Goal: Task Accomplishment & Management: Manage account settings

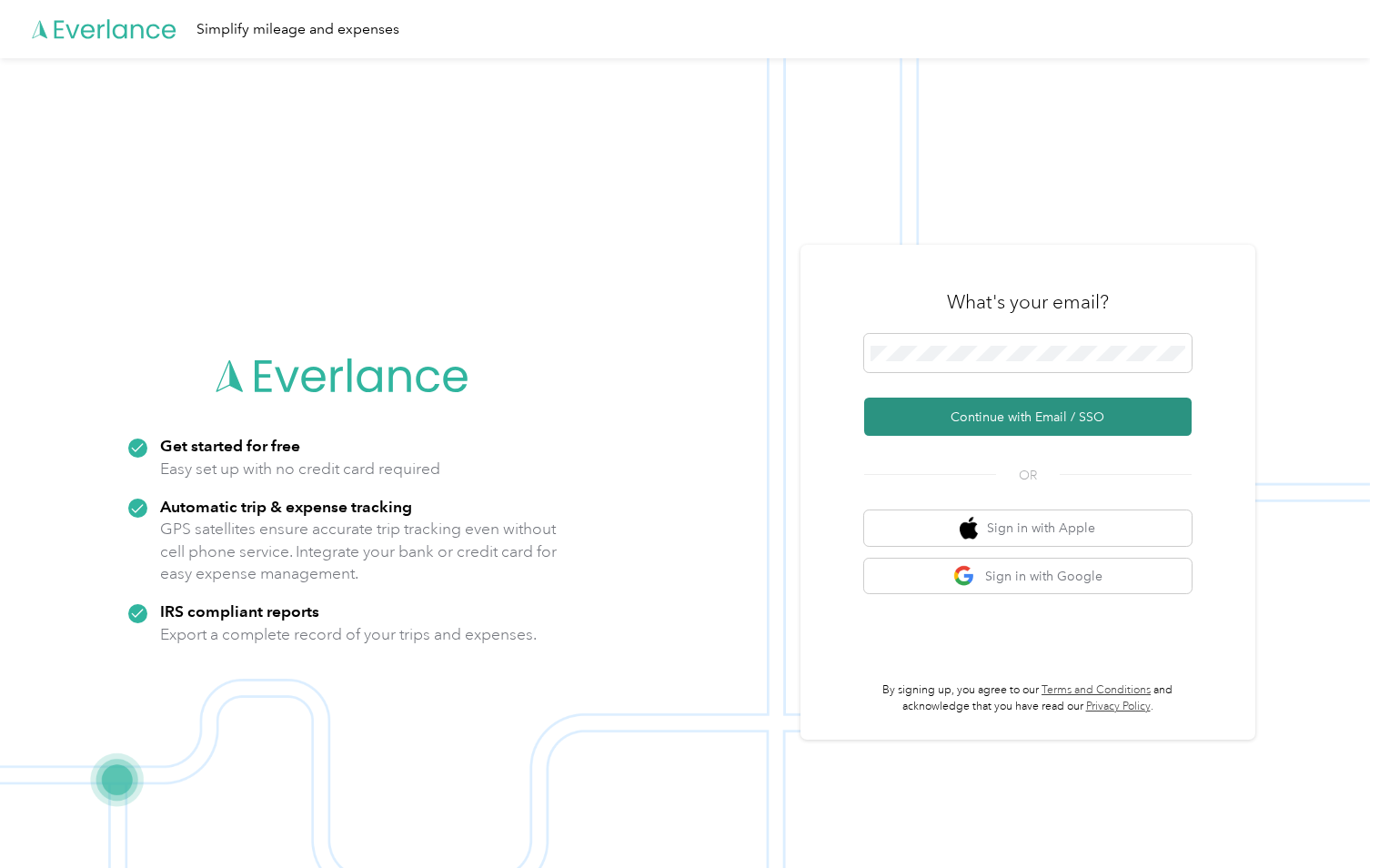
click at [1022, 421] on button "Continue with Email / SSO" at bounding box center [1028, 416] width 327 height 38
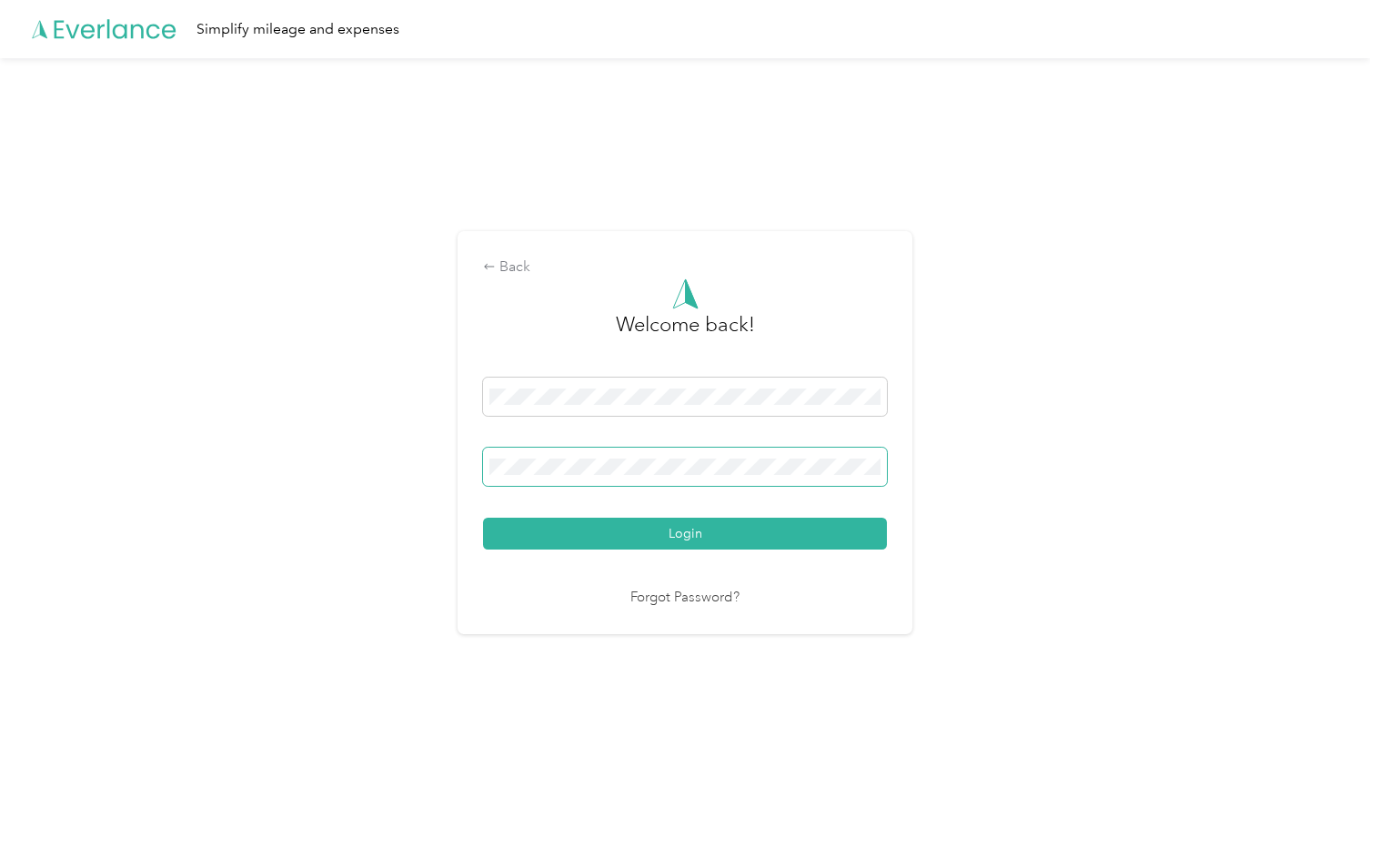
click at [483, 518] on button "Login" at bounding box center [685, 533] width 404 height 32
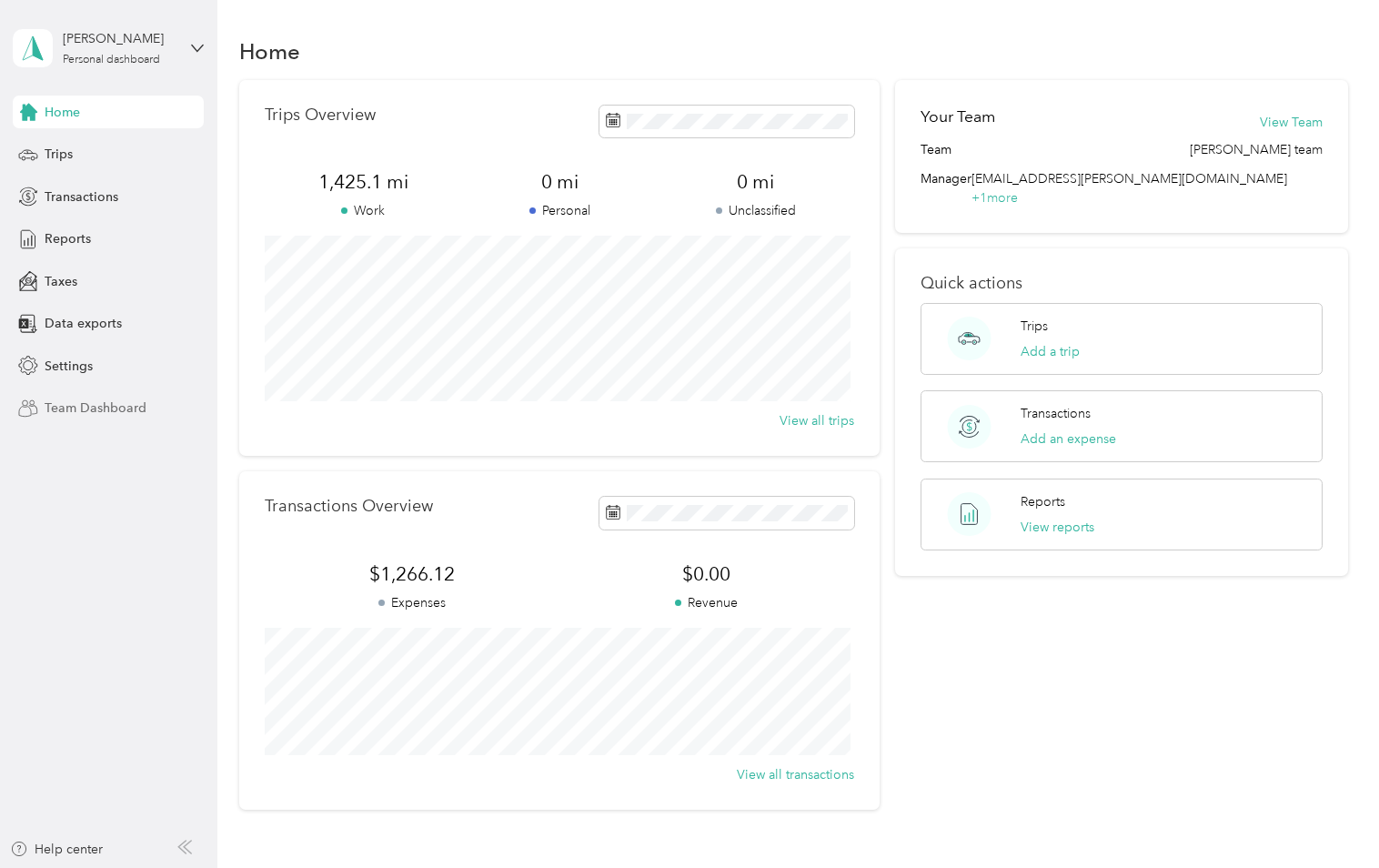
click at [91, 405] on span "Team Dashboard" at bounding box center [96, 408] width 102 height 20
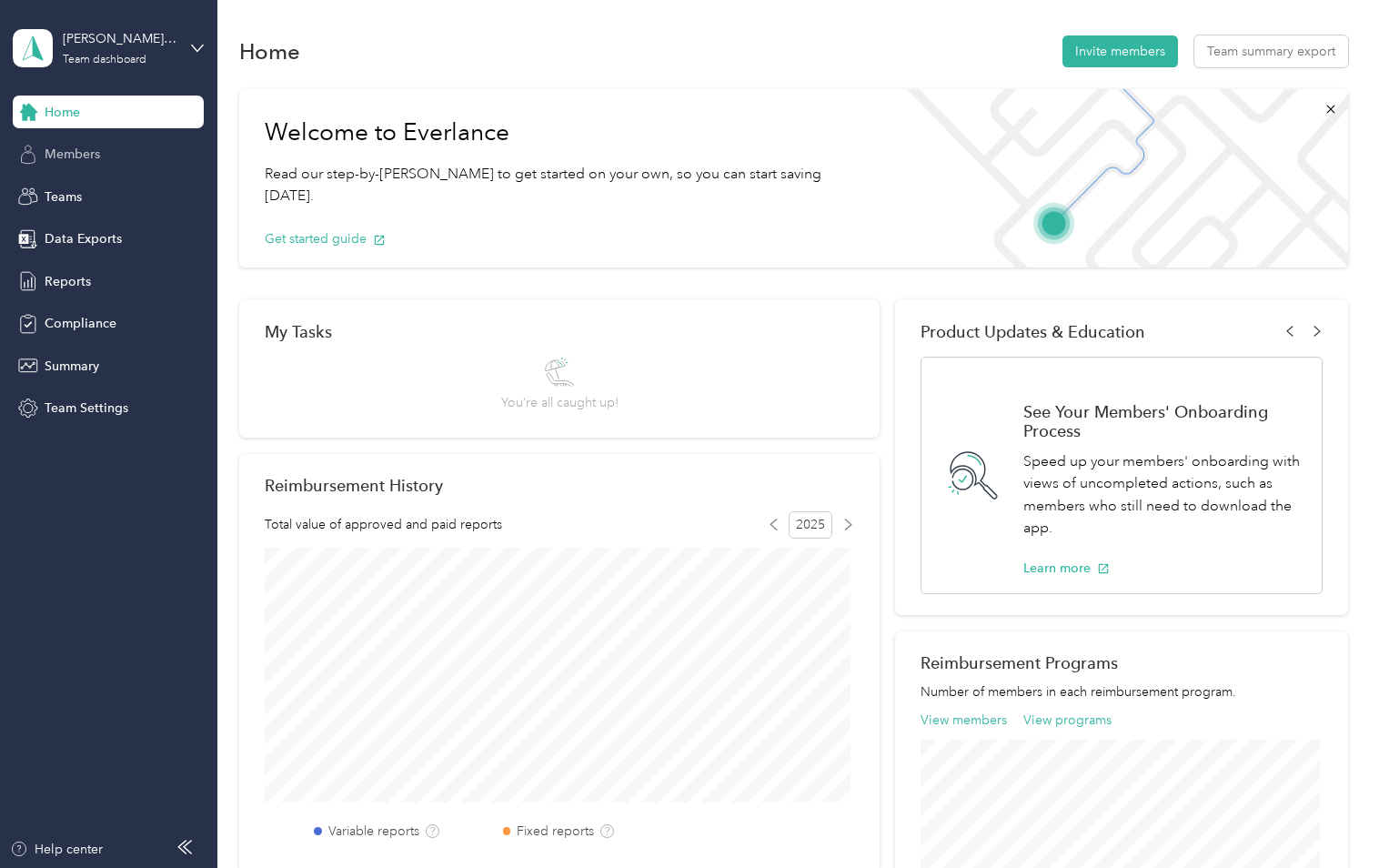
click at [82, 158] on span "Members" at bounding box center [72, 154] width 56 height 20
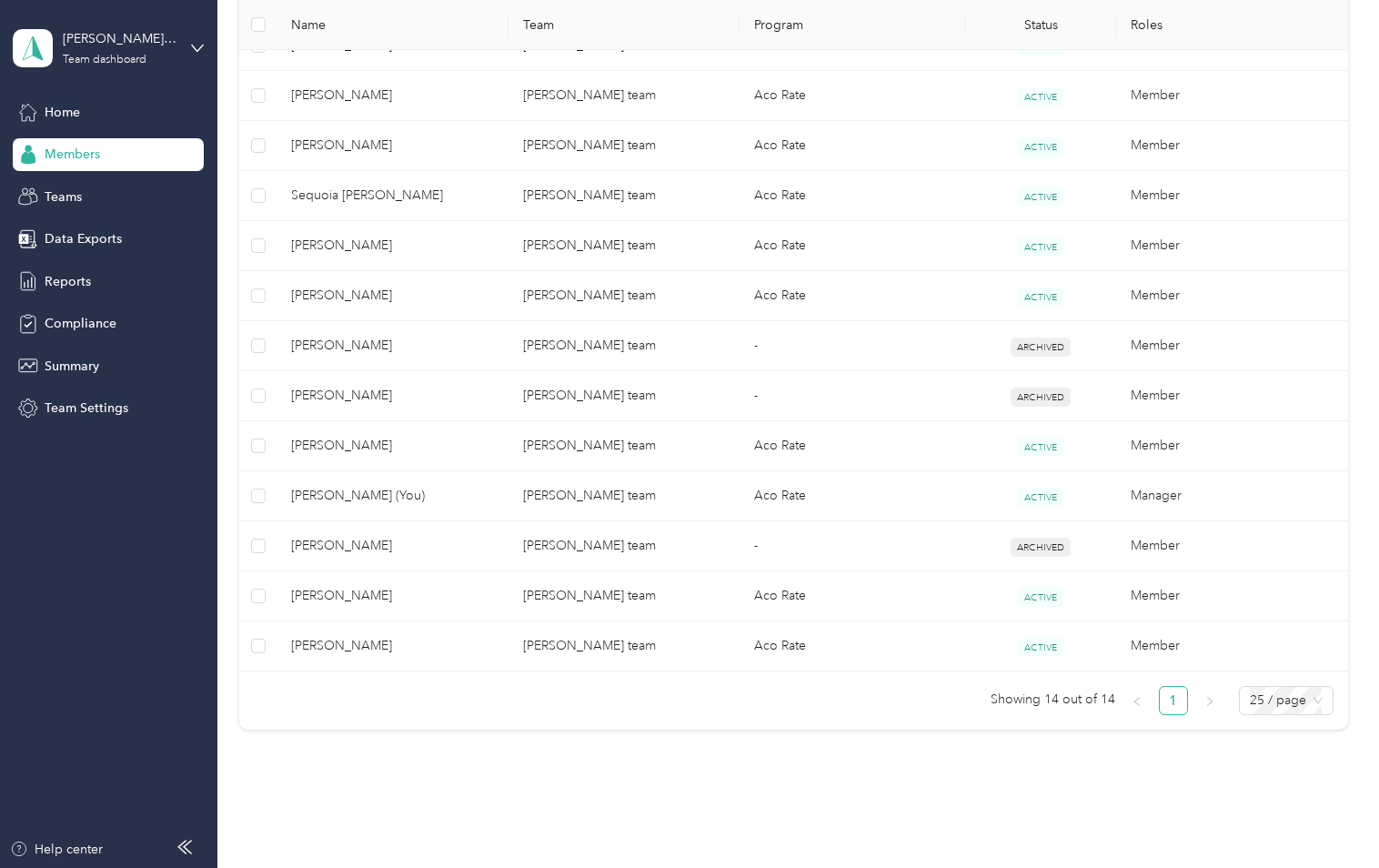
scroll to position [607, 0]
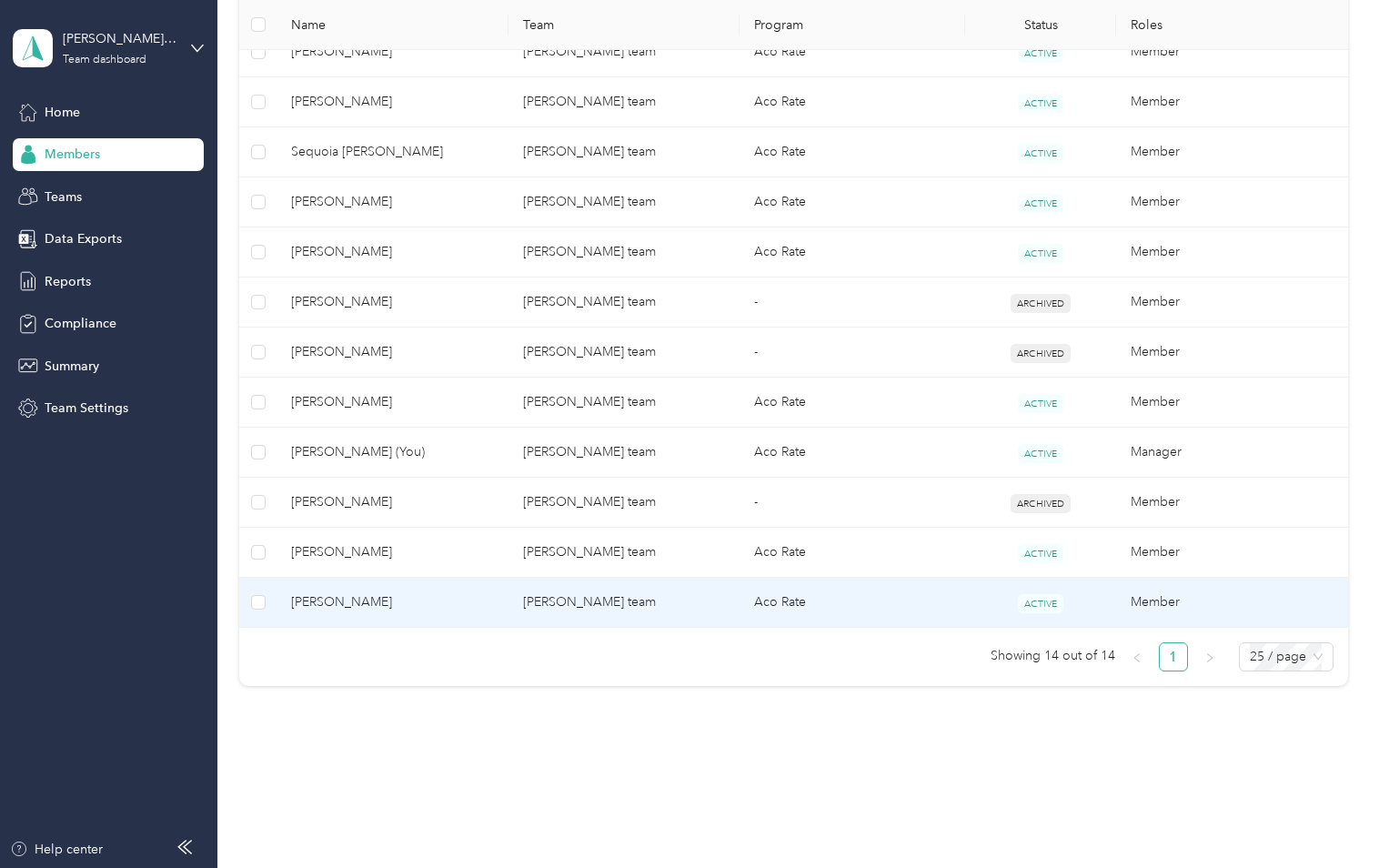
click at [348, 598] on span "[PERSON_NAME]" at bounding box center [392, 602] width 203 height 20
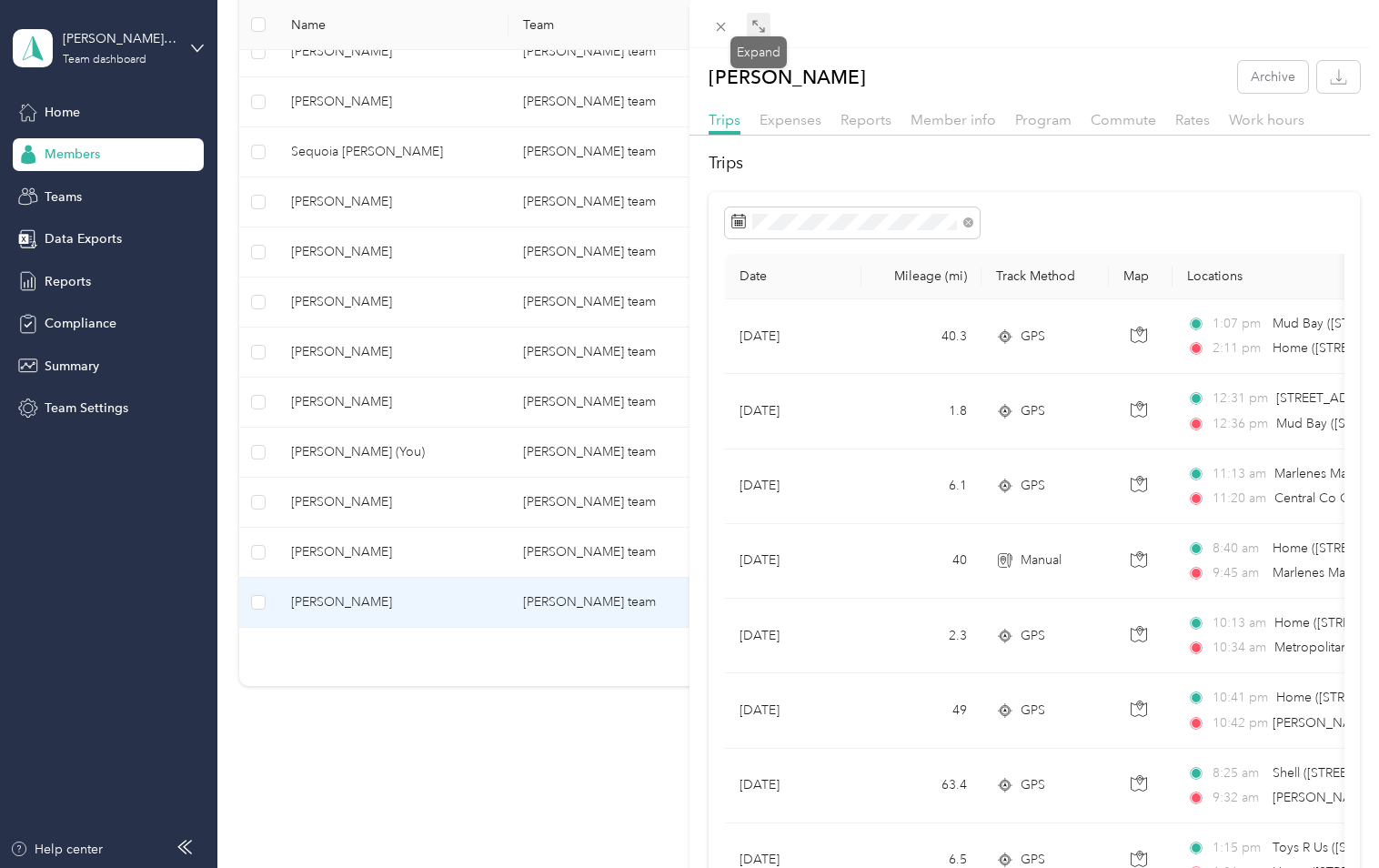
click at [754, 31] on icon at bounding box center [758, 27] width 15 height 15
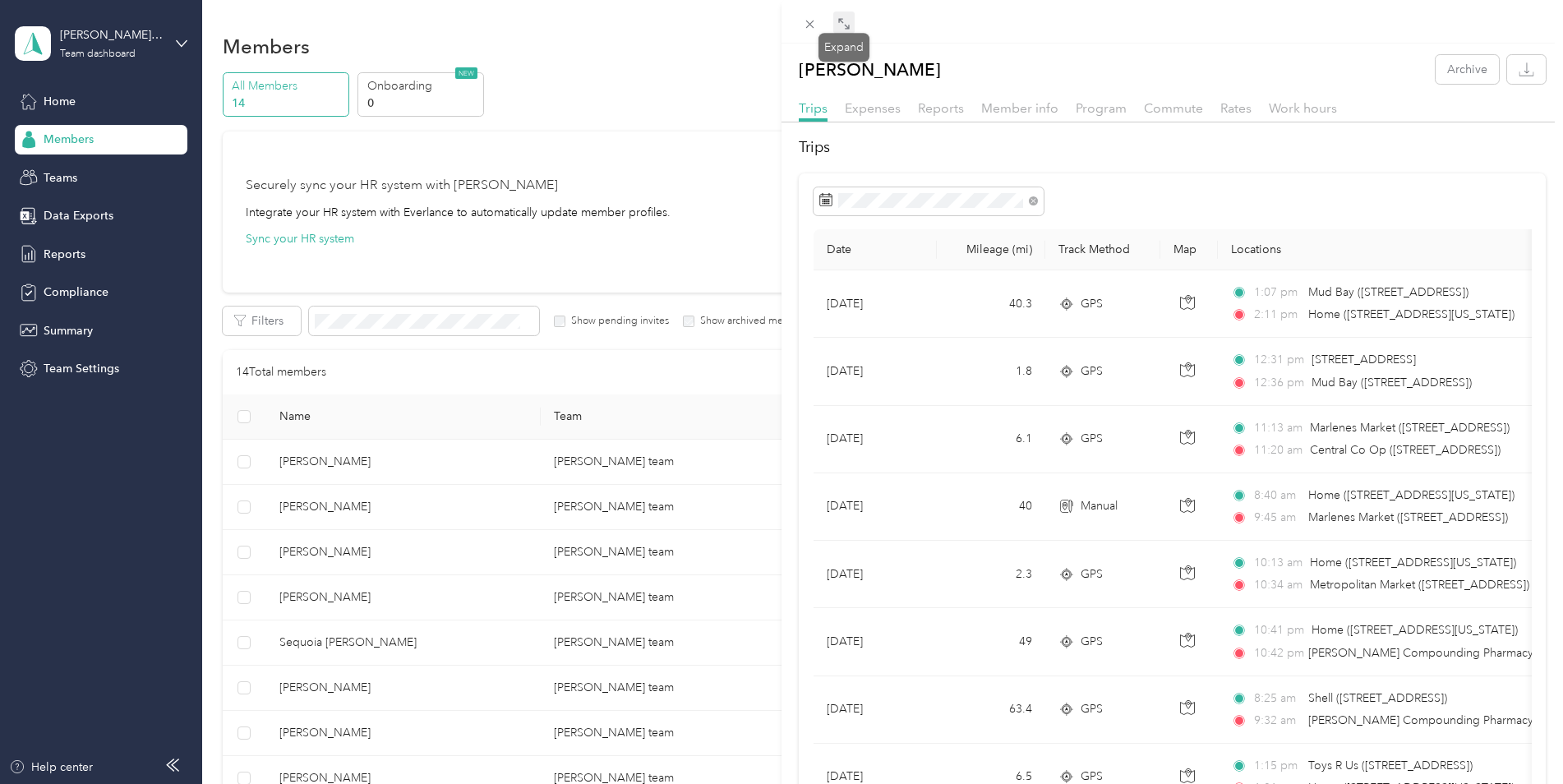
click at [847, 24] on icon at bounding box center [844, 24] width 13 height 13
click at [843, 26] on icon at bounding box center [844, 24] width 13 height 13
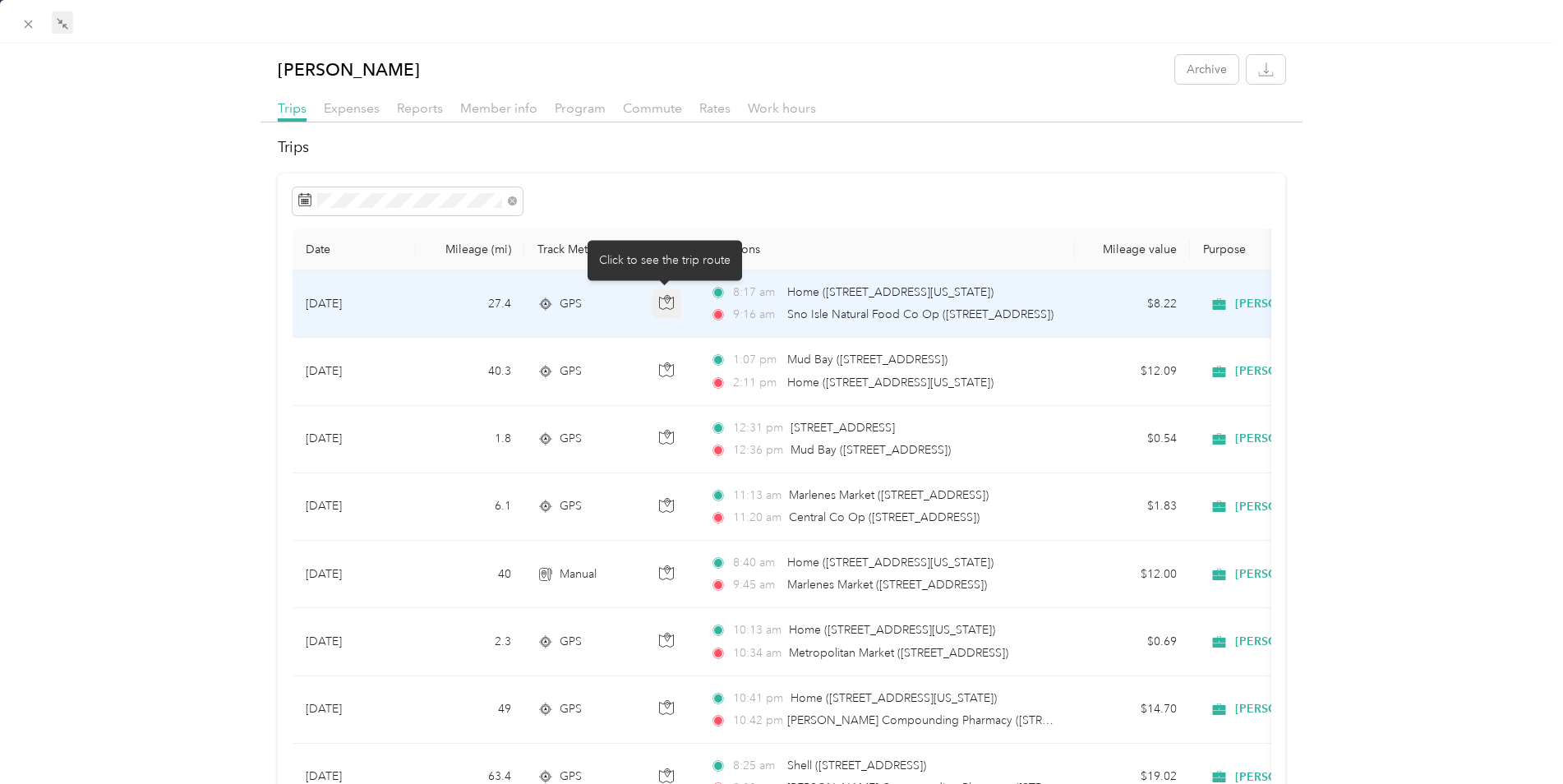
click at [659, 303] on icon "button" at bounding box center [666, 302] width 15 height 15
